Goal: Task Accomplishment & Management: Complete application form

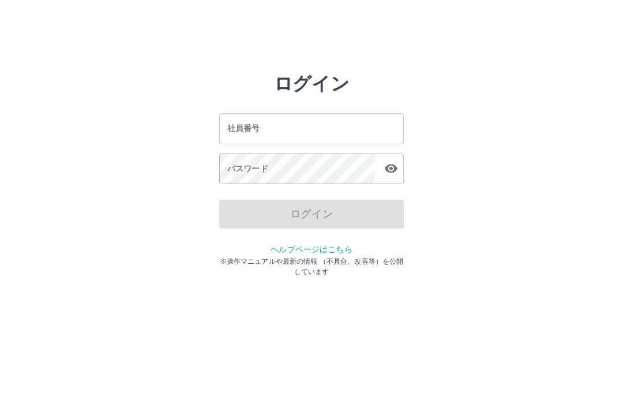
click at [253, 135] on input "社員番号" at bounding box center [311, 128] width 185 height 31
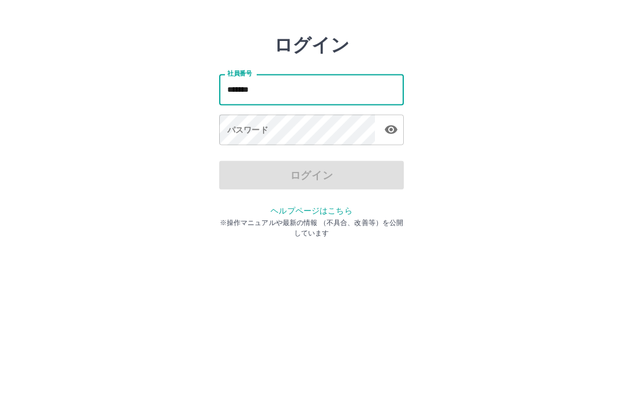
type input "*******"
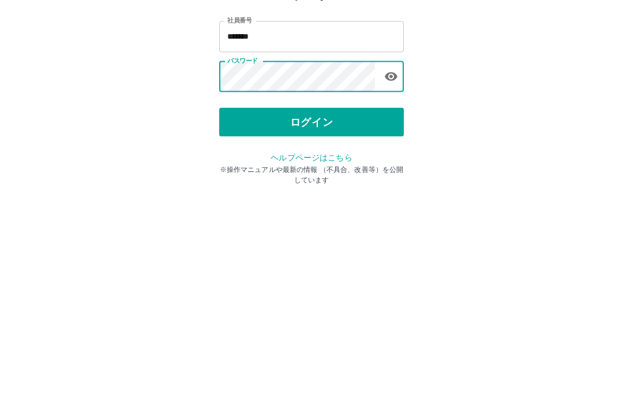
click at [318, 200] on button "ログイン" at bounding box center [311, 214] width 185 height 29
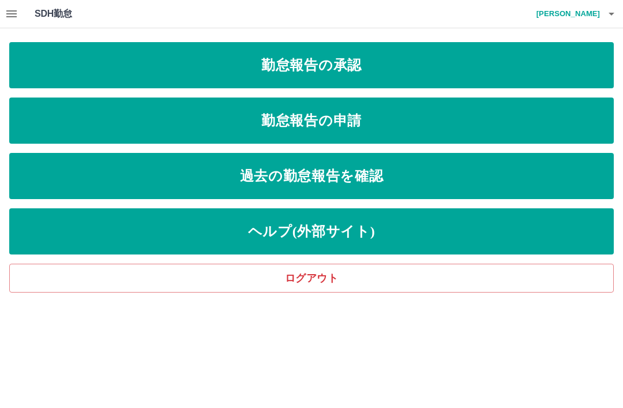
click at [356, 135] on link "勤怠報告の申請" at bounding box center [311, 120] width 604 height 46
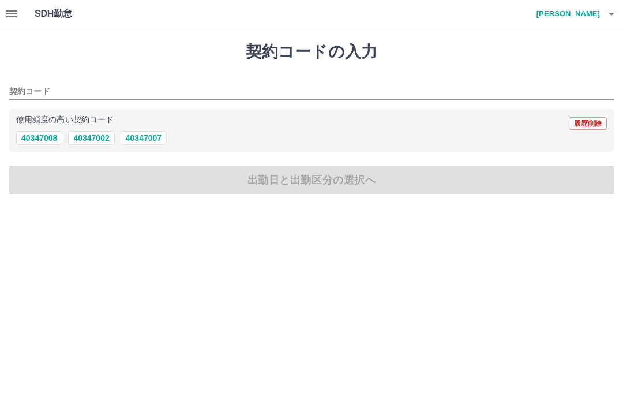
click at [41, 144] on button "40347008" at bounding box center [39, 138] width 46 height 14
type input "********"
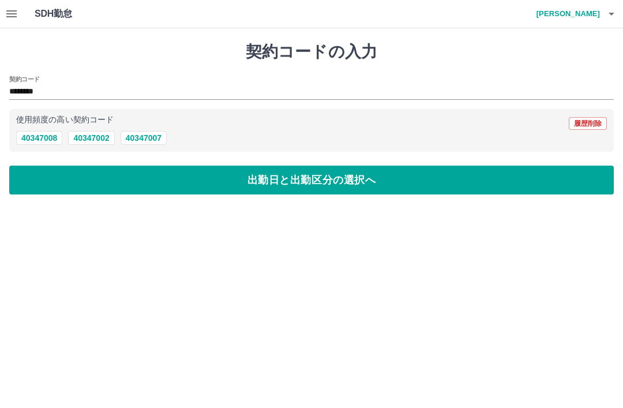
click at [305, 180] on button "出勤日と出勤区分の選択へ" at bounding box center [311, 179] width 604 height 29
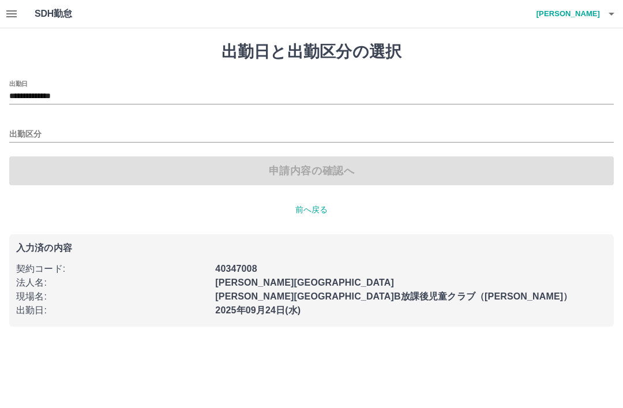
click at [39, 129] on input "出勤区分" at bounding box center [311, 134] width 604 height 14
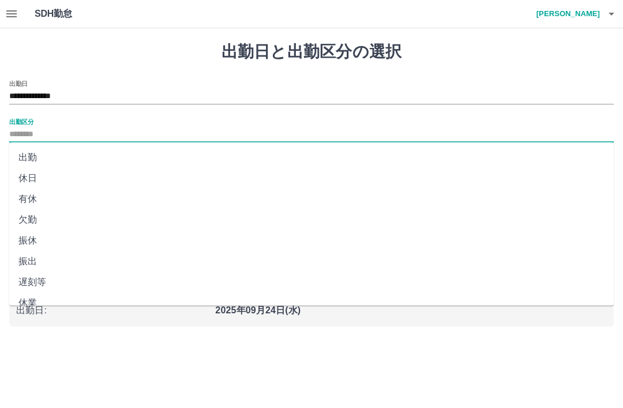
click at [35, 164] on li "出勤" at bounding box center [311, 157] width 604 height 21
type input "**"
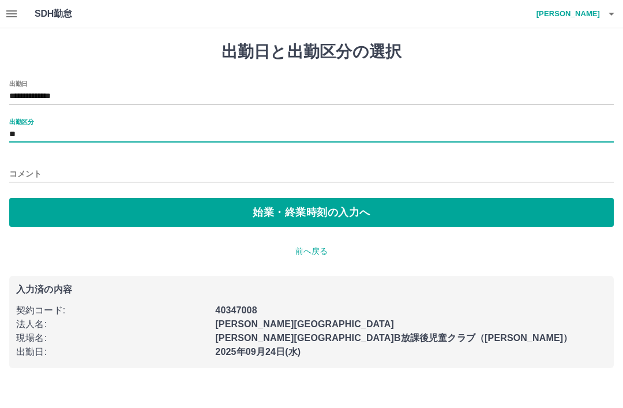
click at [325, 208] on button "始業・終業時刻の入力へ" at bounding box center [311, 212] width 604 height 29
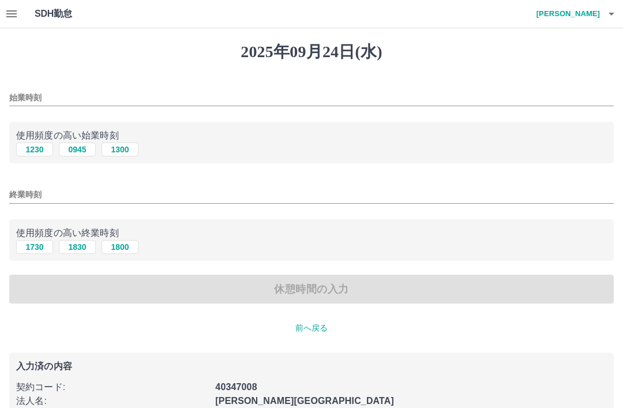
click at [79, 155] on button "0945" at bounding box center [77, 149] width 37 height 14
type input "****"
click at [27, 203] on input "終業時刻" at bounding box center [311, 194] width 604 height 17
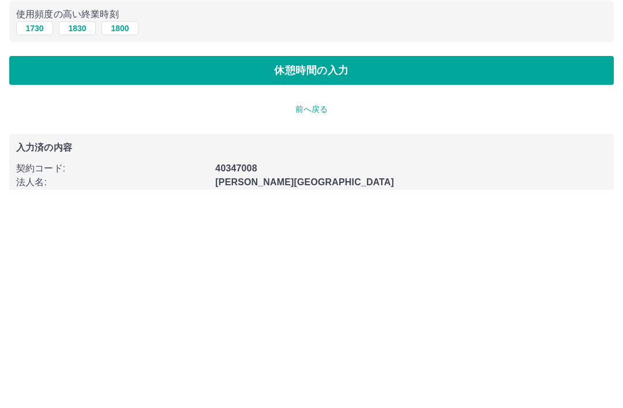
type input "****"
click at [328, 274] on button "休憩時間の入力" at bounding box center [311, 288] width 604 height 29
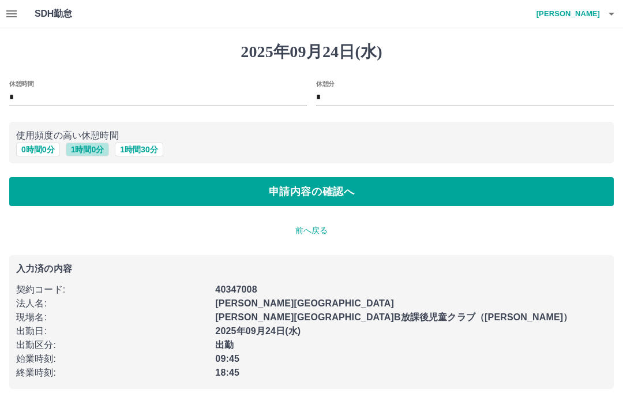
click at [87, 153] on button "1 時間 0 分" at bounding box center [88, 149] width 44 height 14
type input "*"
click at [352, 196] on button "申請内容の確認へ" at bounding box center [311, 191] width 604 height 29
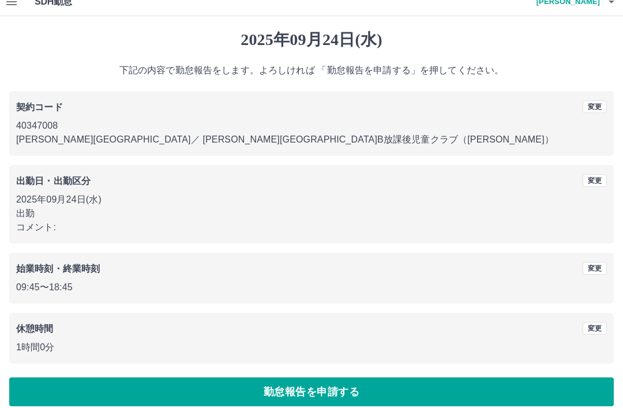
scroll to position [24, 0]
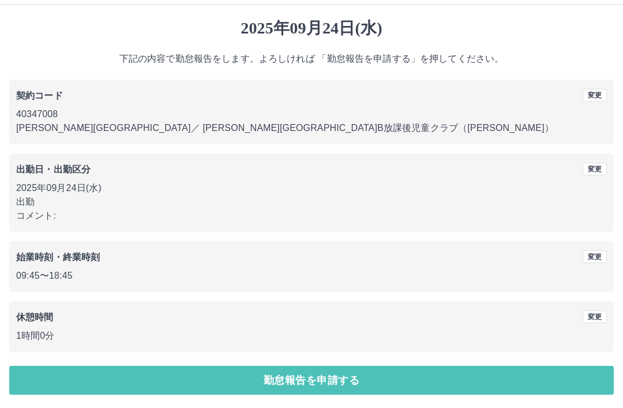
click at [321, 381] on button "勤怠報告を申請する" at bounding box center [311, 380] width 604 height 29
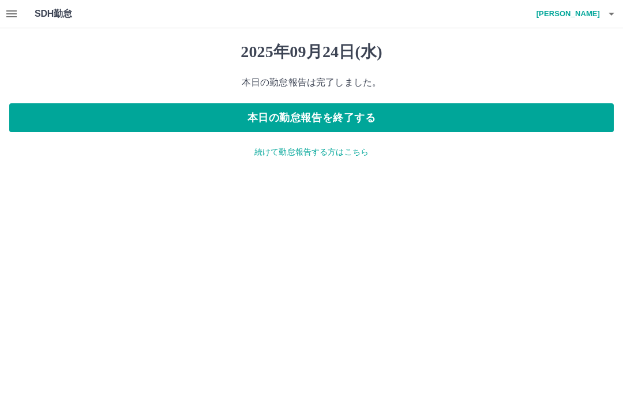
click at [341, 147] on p "続けて勤怠報告する方はこちら" at bounding box center [311, 152] width 604 height 12
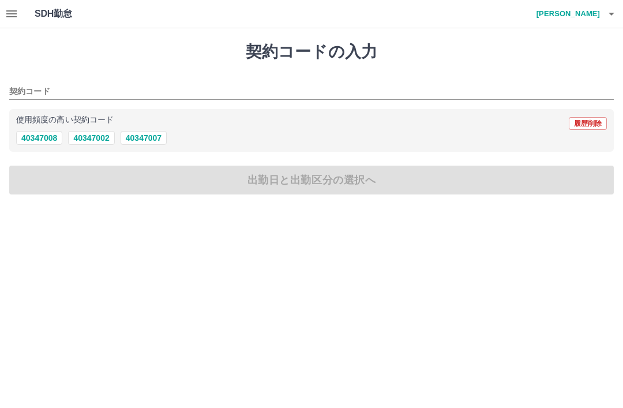
click at [12, 17] on icon "button" at bounding box center [11, 13] width 10 height 7
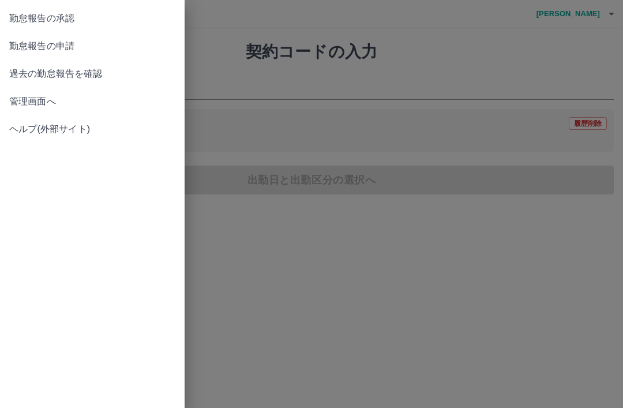
click at [592, 242] on div at bounding box center [311, 204] width 623 height 408
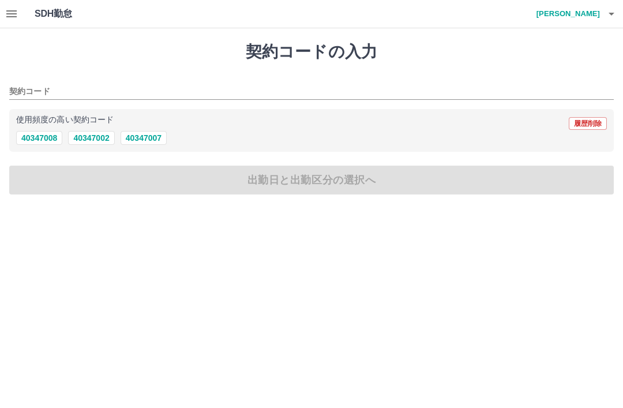
click at [615, 26] on button "button" at bounding box center [611, 14] width 23 height 28
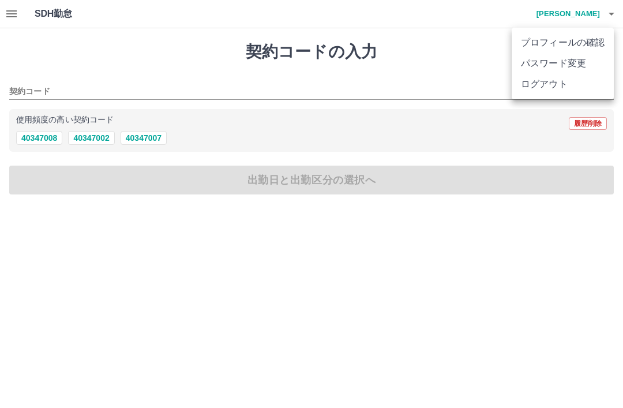
click at [535, 85] on li "ログアウト" at bounding box center [562, 84] width 102 height 21
